Goal: Task Accomplishment & Management: Manage account settings

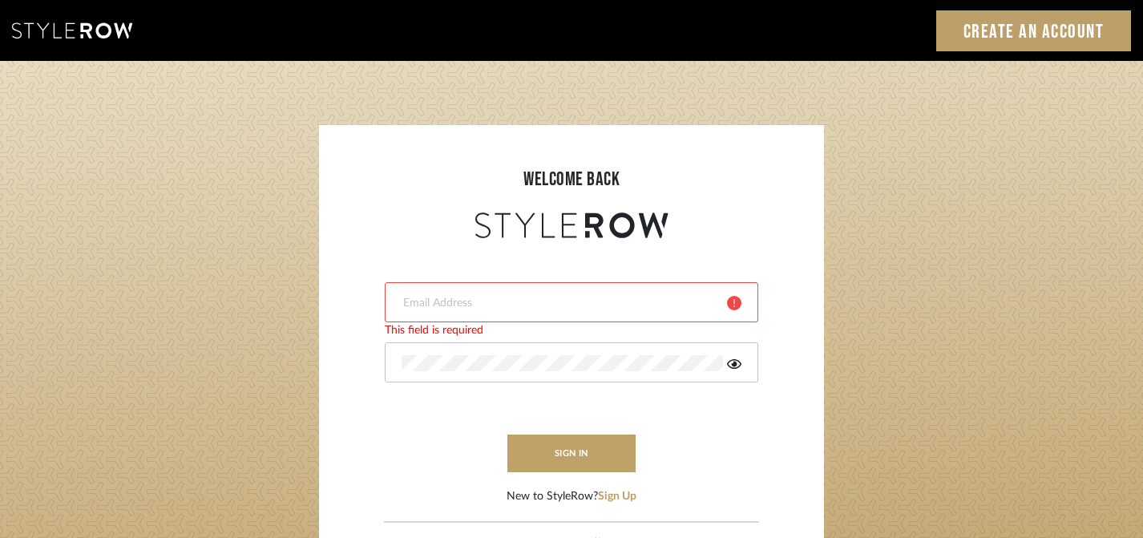
click at [526, 300] on input "email" at bounding box center [558, 303] width 313 height 16
type input "harmony@rihinteriors.com"
click at [577, 482] on form "harmony@rihinteriors.com sign in New to StyleRow? Sign Up" at bounding box center [571, 373] width 473 height 263
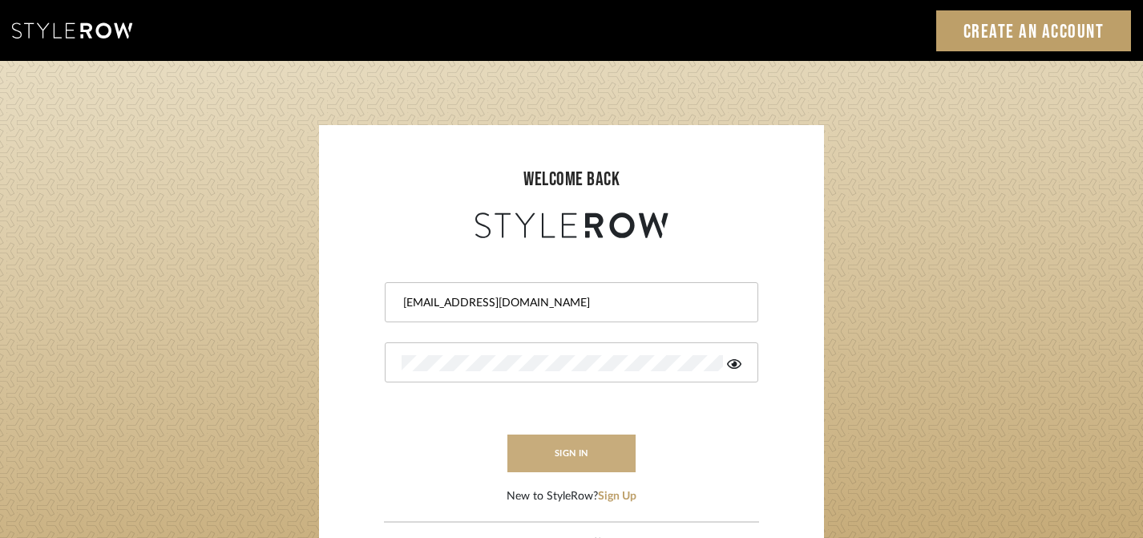
click at [577, 460] on button "sign in" at bounding box center [571, 453] width 128 height 38
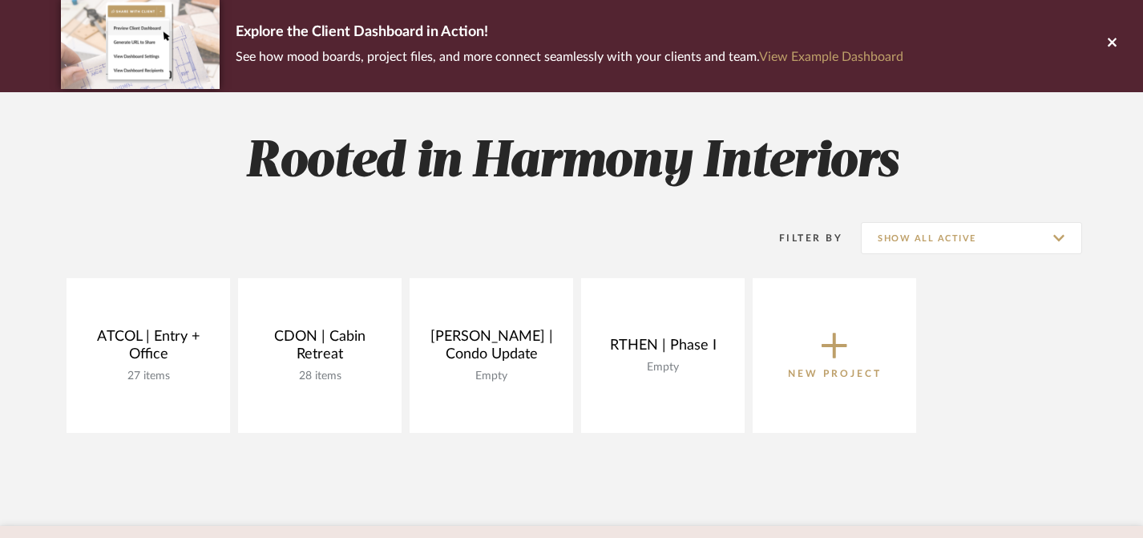
scroll to position [122, 0]
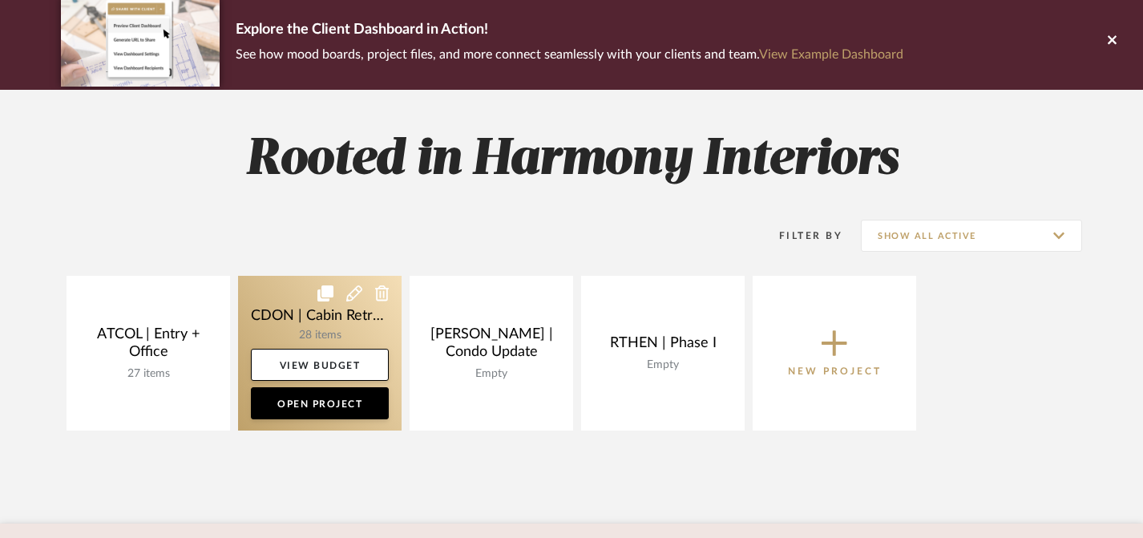
click at [313, 312] on link at bounding box center [320, 353] width 164 height 155
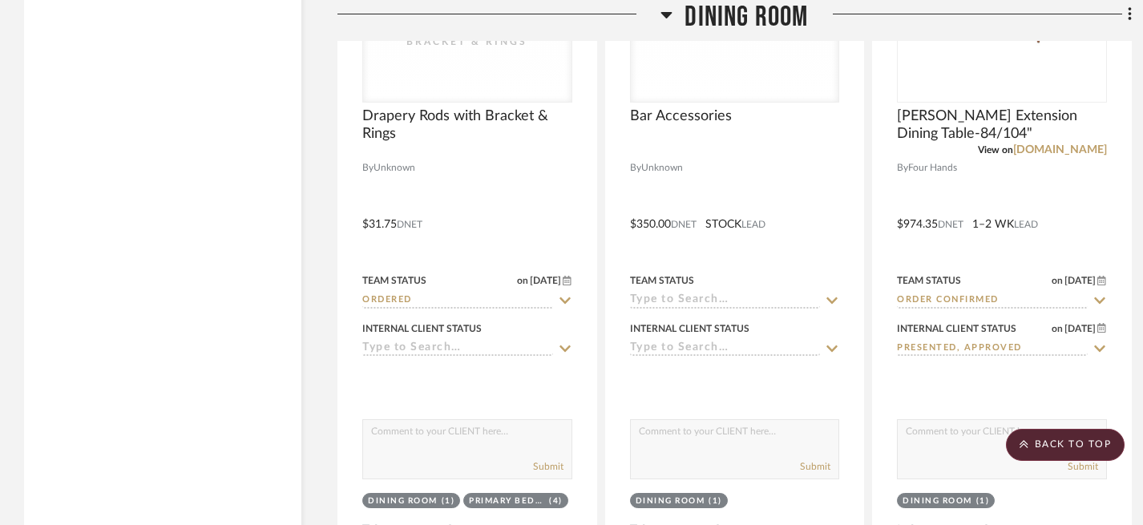
scroll to position [3640, 0]
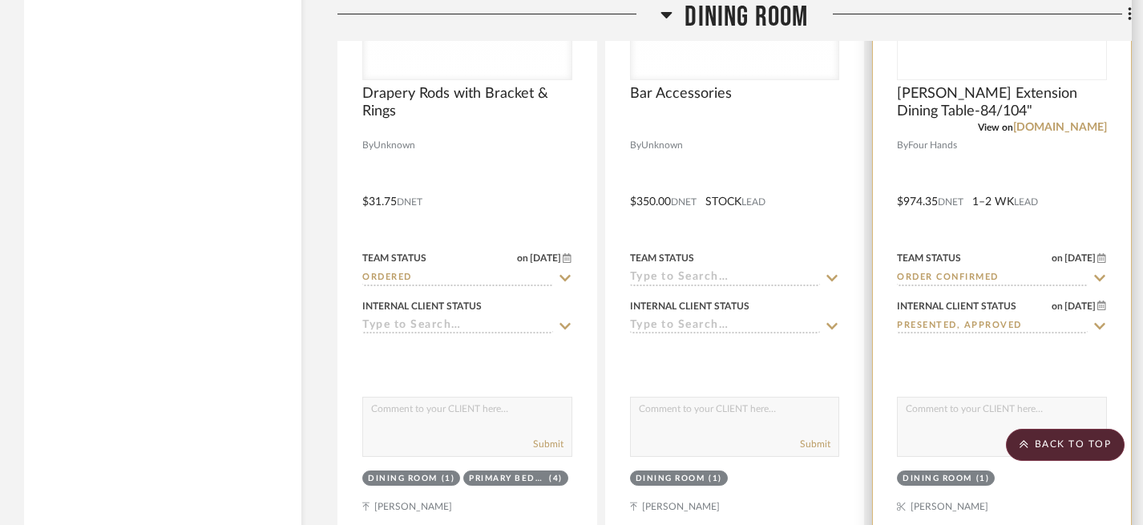
click at [1099, 281] on icon at bounding box center [1099, 278] width 14 height 13
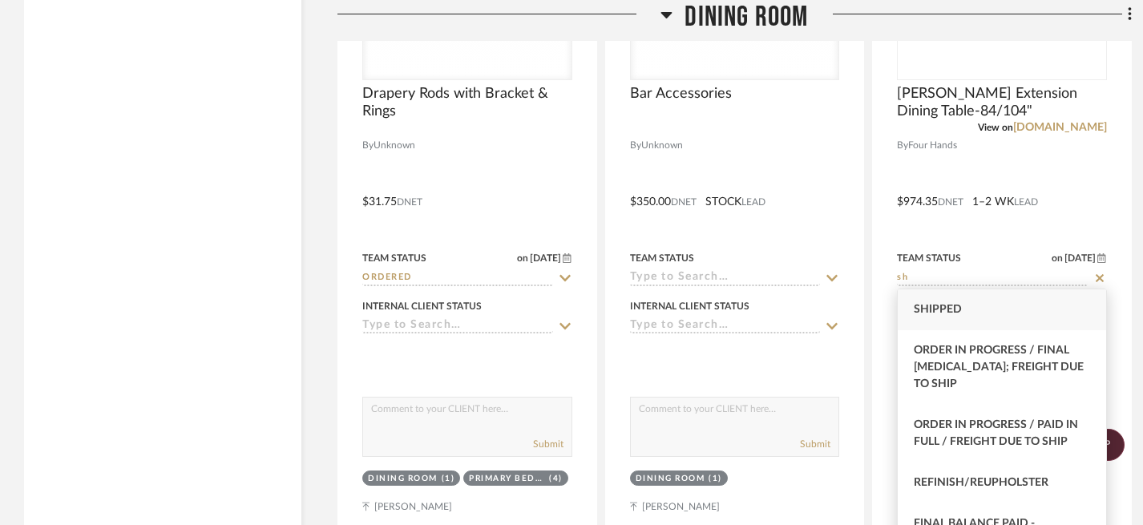
type input "sh"
click at [1048, 310] on div "Shipped" at bounding box center [1002, 309] width 208 height 41
type input "[DATE]"
type input "Shipped"
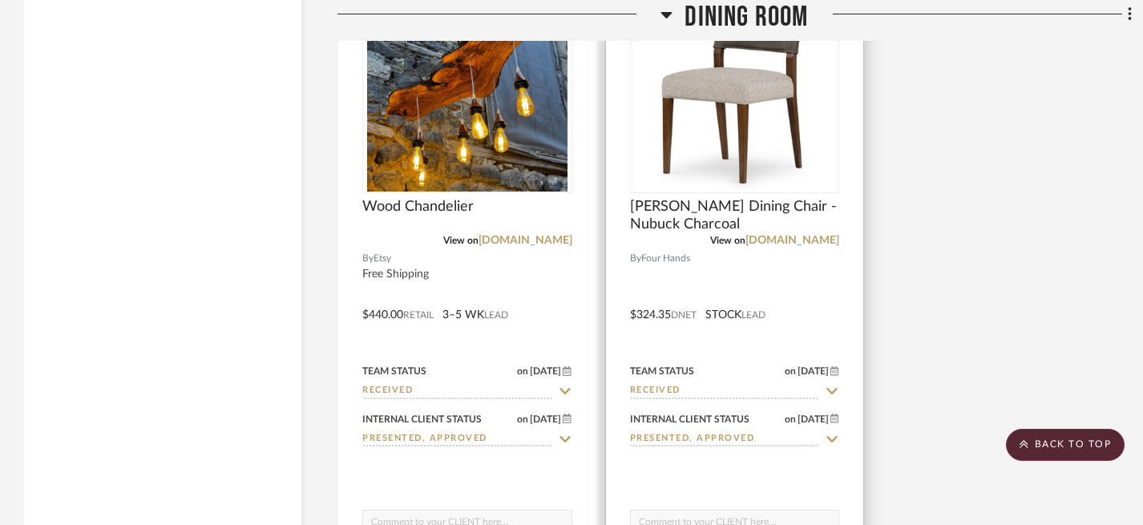
scroll to position [4435, 0]
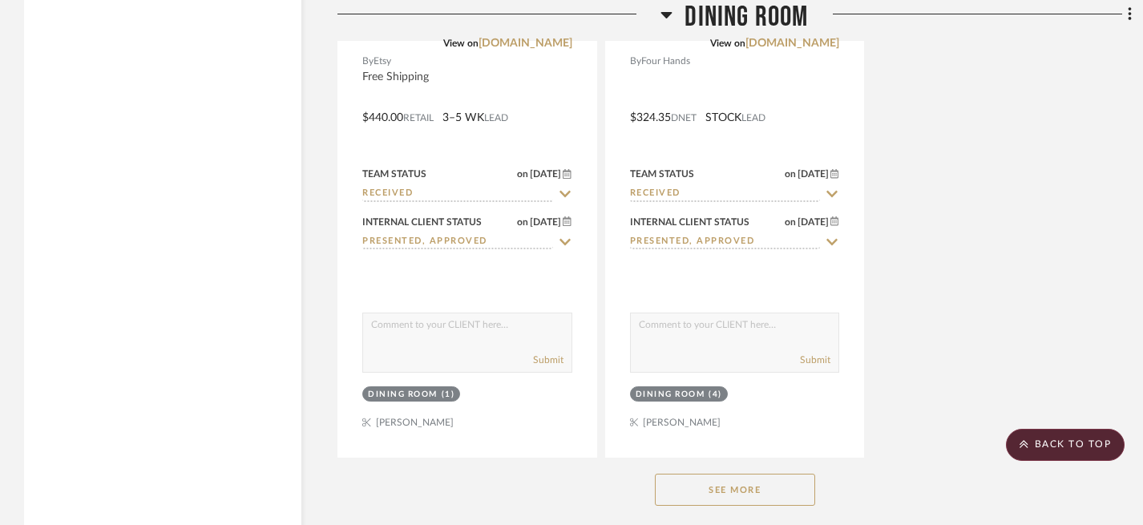
click at [749, 489] on button "See More" at bounding box center [735, 490] width 160 height 32
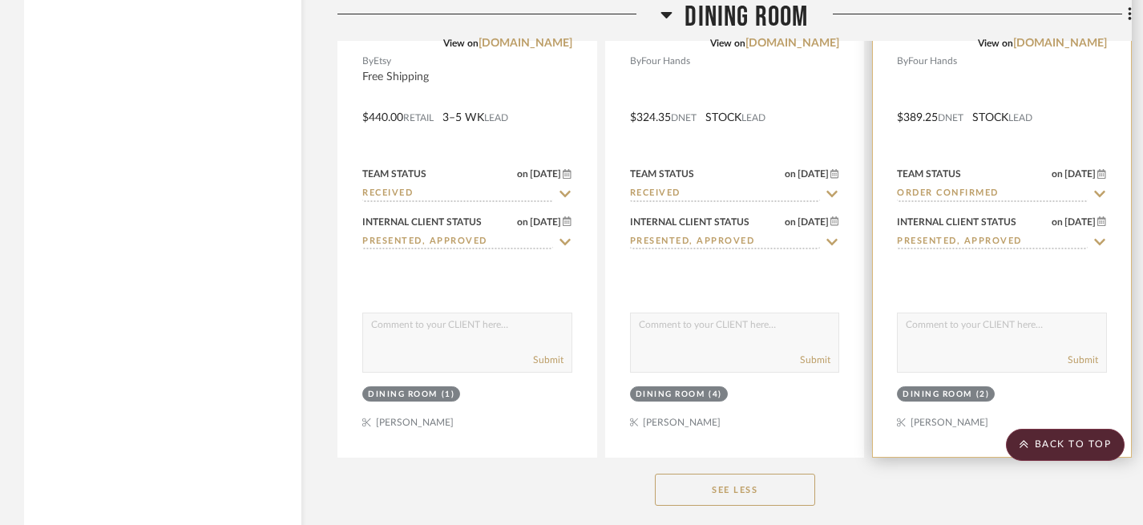
scroll to position [4336, 0]
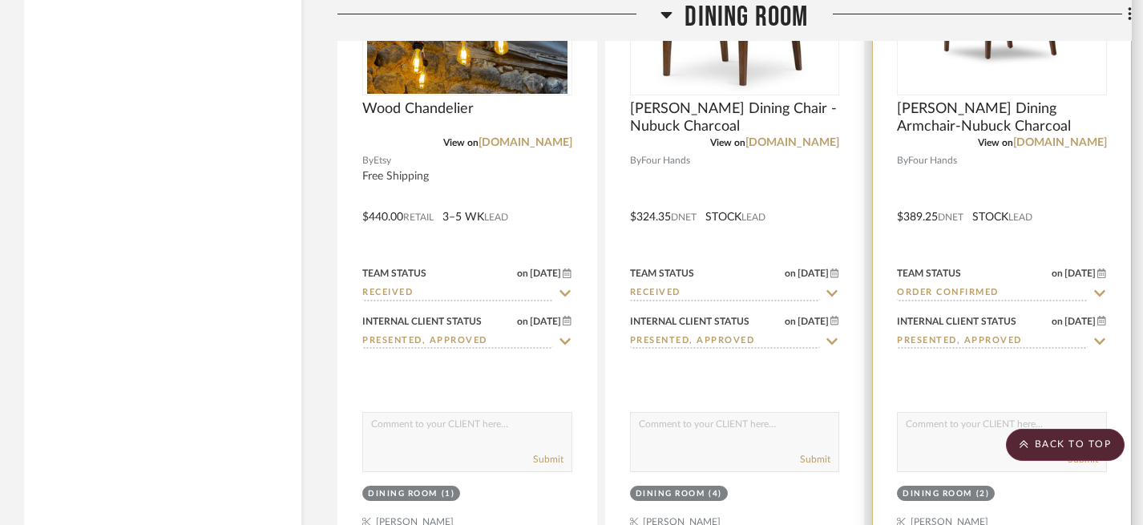
click at [980, 286] on input "Order Confirmed" at bounding box center [992, 293] width 191 height 15
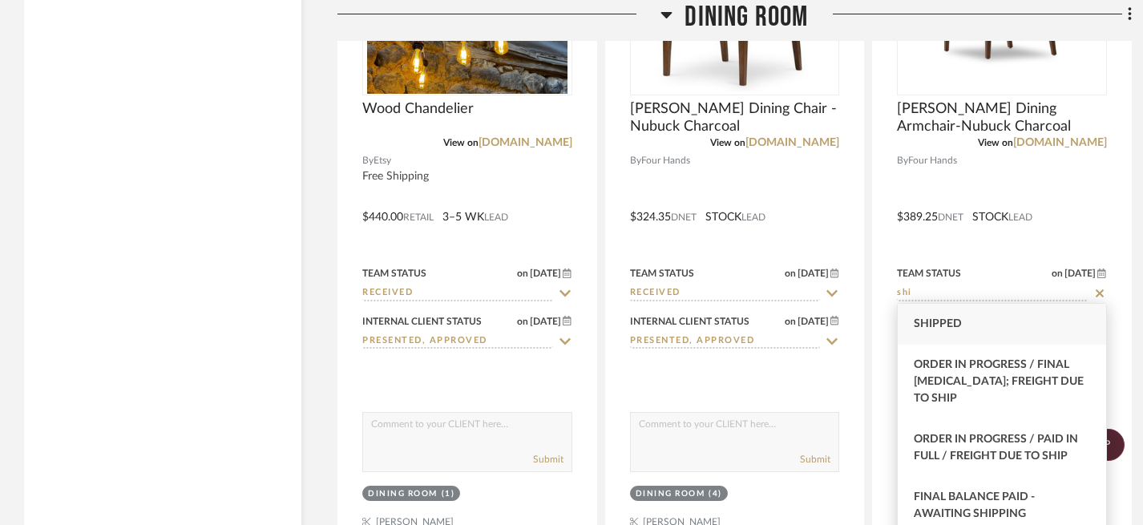
type input "shi"
click at [1014, 331] on div "Shipped" at bounding box center [1002, 324] width 208 height 41
type input "[DATE]"
type input "Shipped"
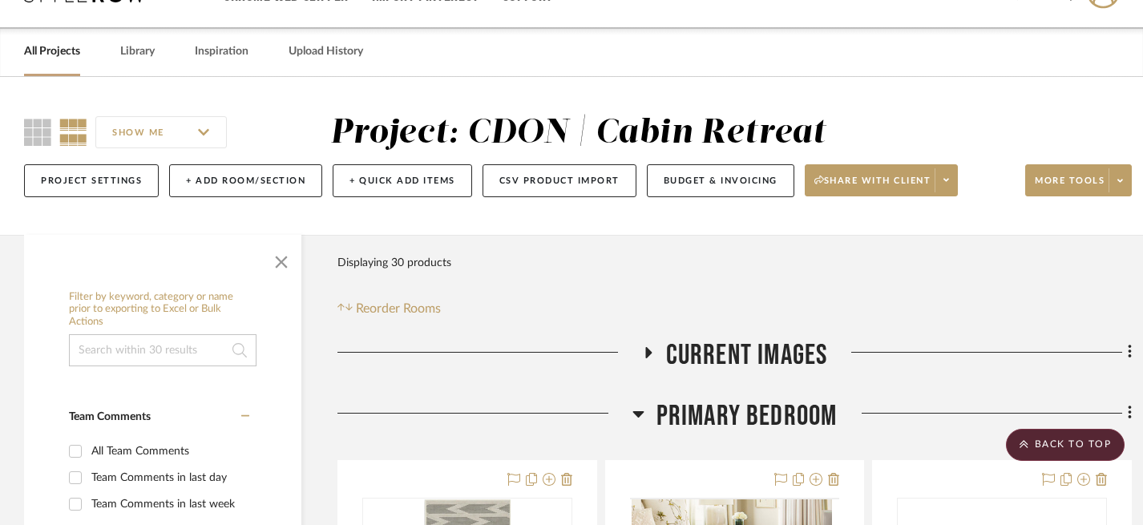
scroll to position [0, 0]
